Goal: Check status: Check status

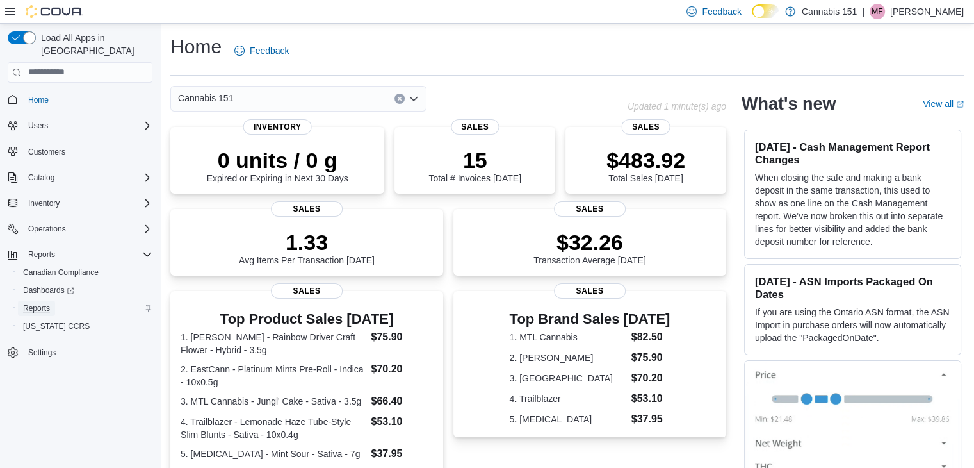
click at [40, 303] on span "Reports" at bounding box center [36, 308] width 27 height 10
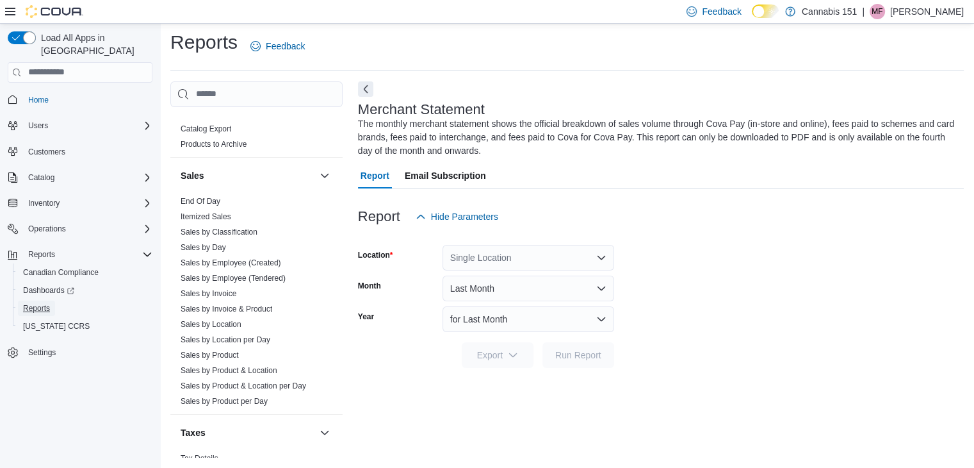
scroll to position [1032, 0]
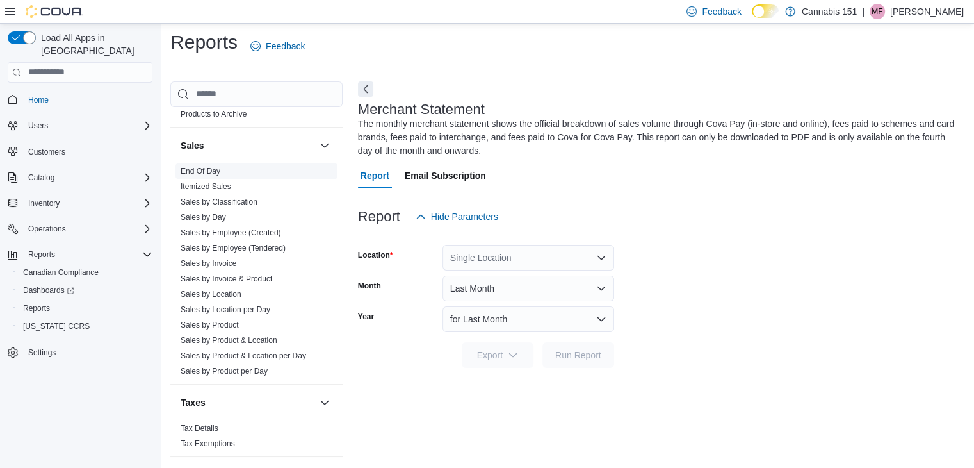
click at [202, 167] on link "End Of Day" at bounding box center [201, 171] width 40 height 9
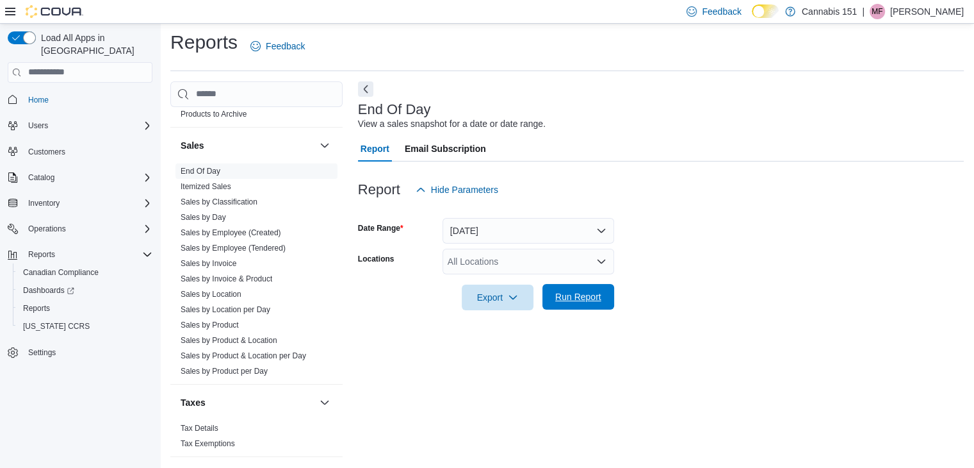
click at [558, 300] on span "Run Report" at bounding box center [578, 296] width 46 height 13
